Goal: Check status: Check status

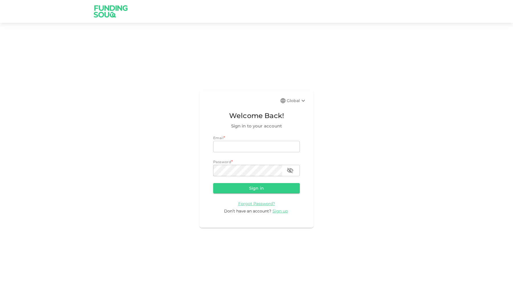
click at [260, 144] on input "email" at bounding box center [256, 146] width 87 height 11
type input "waleedamjad.97@gmail.com"
click at [253, 184] on button "Sign in" at bounding box center [256, 188] width 87 height 10
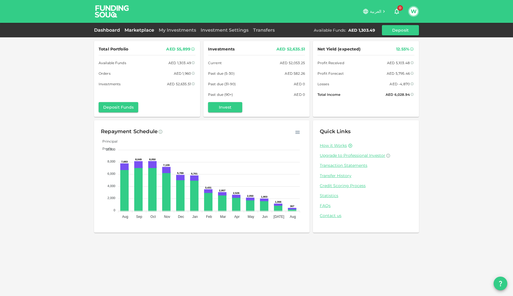
click at [151, 31] on link "Marketplace" at bounding box center [139, 29] width 34 height 5
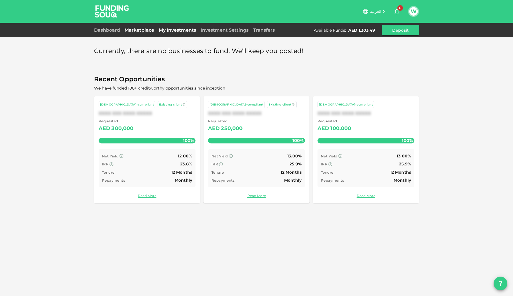
click at [169, 29] on link "My Investments" at bounding box center [177, 29] width 42 height 5
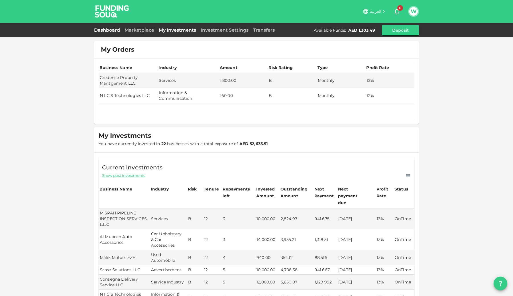
click at [107, 30] on link "Dashboard" at bounding box center [108, 29] width 28 height 5
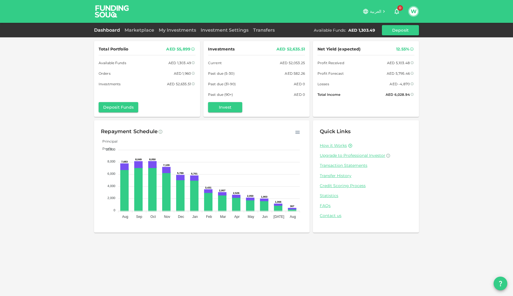
click at [395, 11] on icon "button" at bounding box center [396, 11] width 7 height 7
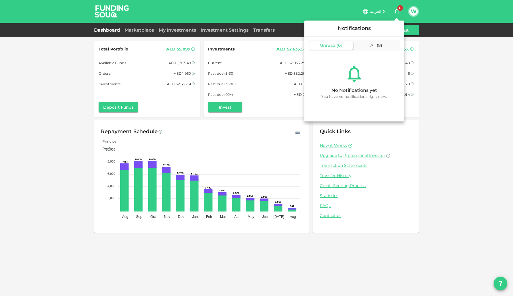
click at [375, 40] on div "Unread ( 0 ) All ( 8 )" at bounding box center [354, 45] width 91 height 11
click at [372, 46] on span "All" at bounding box center [373, 45] width 5 height 5
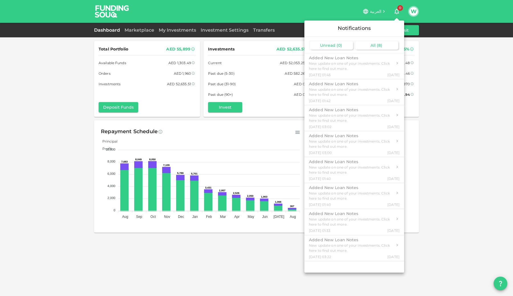
click at [349, 44] on div "Unread ( 0 )" at bounding box center [331, 45] width 43 height 8
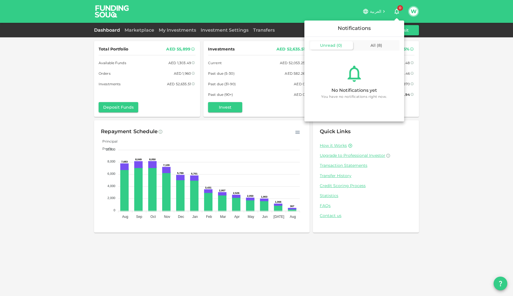
click at [440, 76] on div at bounding box center [256, 148] width 513 height 296
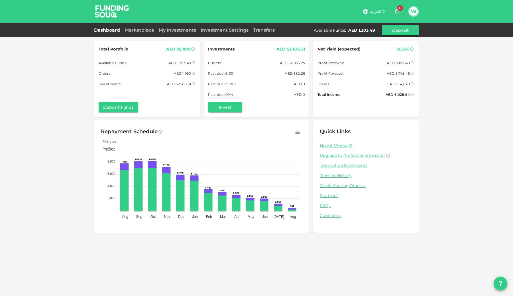
click at [146, 33] on div "Marketplace" at bounding box center [139, 30] width 34 height 7
click at [175, 29] on link "My Investments" at bounding box center [177, 29] width 42 height 5
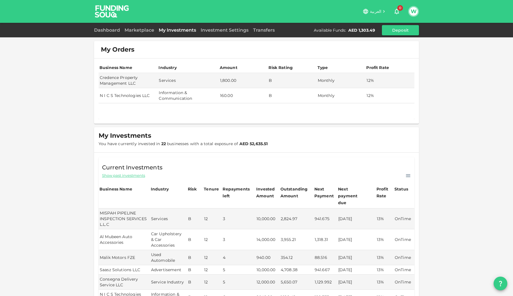
click at [135, 174] on span "Show past investments" at bounding box center [123, 175] width 43 height 5
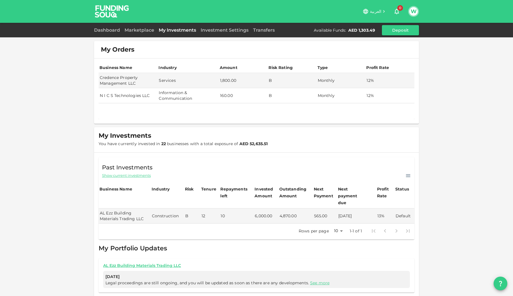
scroll to position [9, 0]
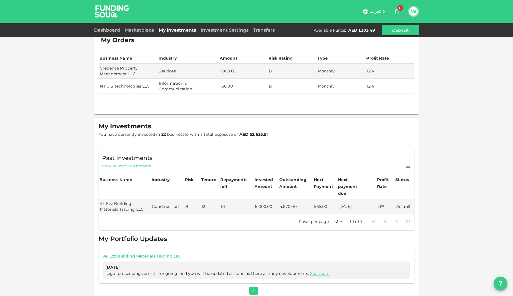
click at [144, 253] on link "AL Ezz Building Materials Trading LLC" at bounding box center [256, 255] width 307 height 5
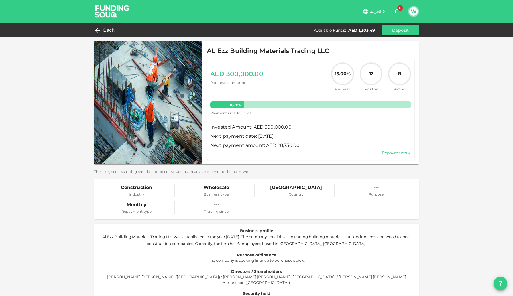
click at [393, 152] on link "Repayments" at bounding box center [396, 152] width 29 height 5
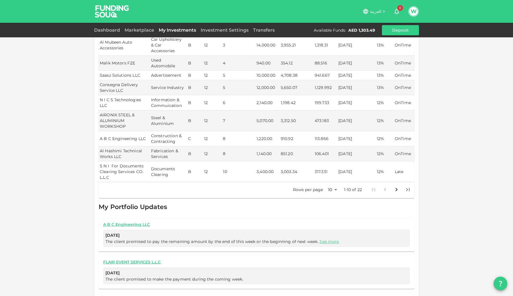
scroll to position [249, 0]
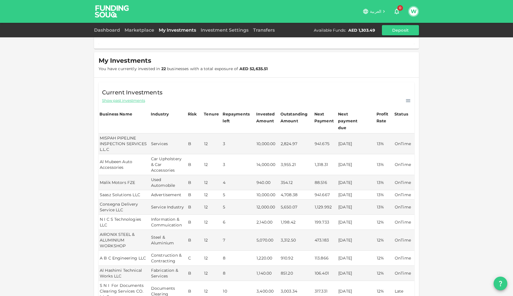
click at [139, 101] on span "Show past investments" at bounding box center [123, 100] width 43 height 5
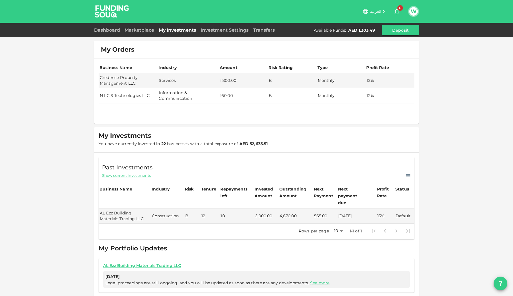
scroll to position [9, 0]
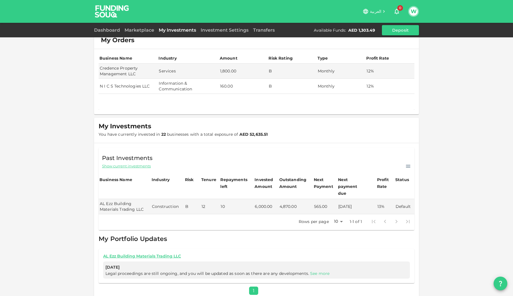
click at [313, 271] on link "See more" at bounding box center [319, 273] width 19 height 5
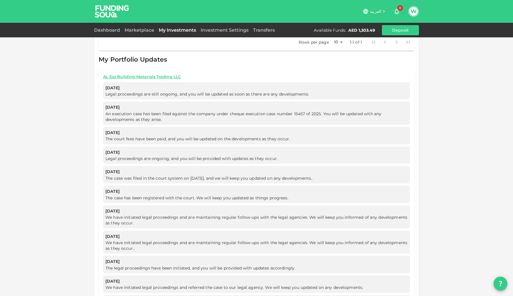
scroll to position [186, 0]
